Goal: Find specific page/section: Find specific page/section

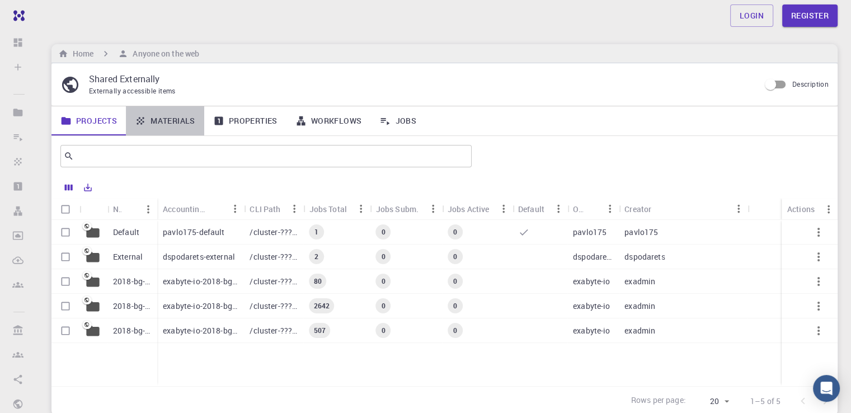
click at [174, 118] on link "Materials" at bounding box center [165, 120] width 78 height 29
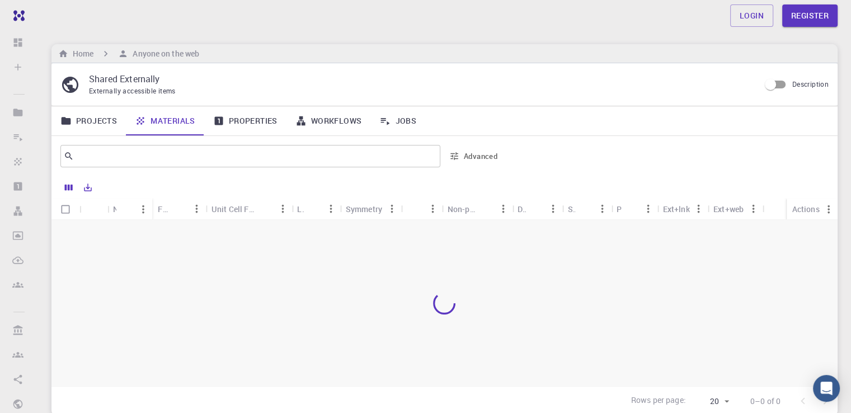
click at [134, 211] on div "Name" at bounding box center [143, 209] width 18 height 22
click at [126, 207] on icon "Sort" at bounding box center [125, 209] width 12 height 12
click at [141, 208] on icon "Menu" at bounding box center [143, 209] width 12 height 12
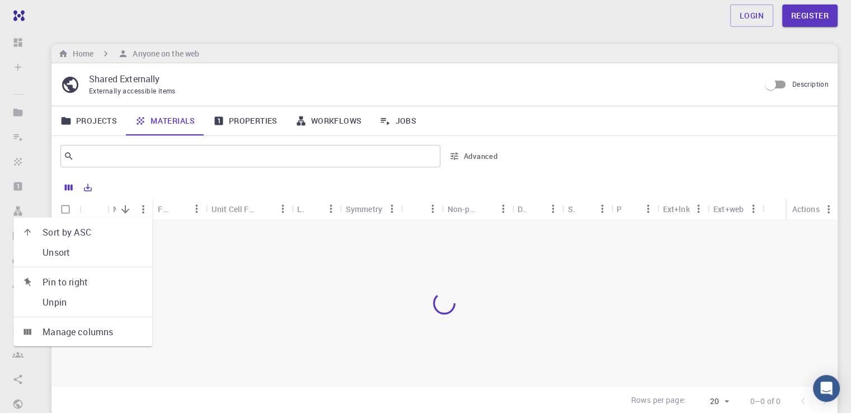
click at [241, 250] on div at bounding box center [445, 303] width 787 height 166
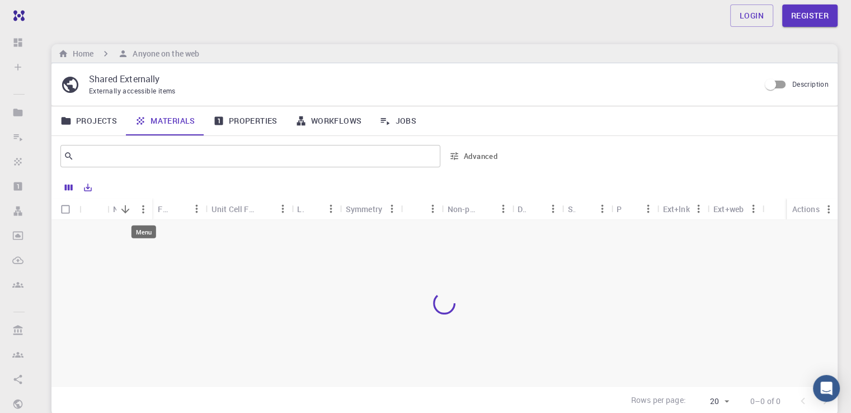
click at [146, 211] on icon "Menu" at bounding box center [143, 209] width 12 height 12
